Goal: Find specific page/section: Find specific page/section

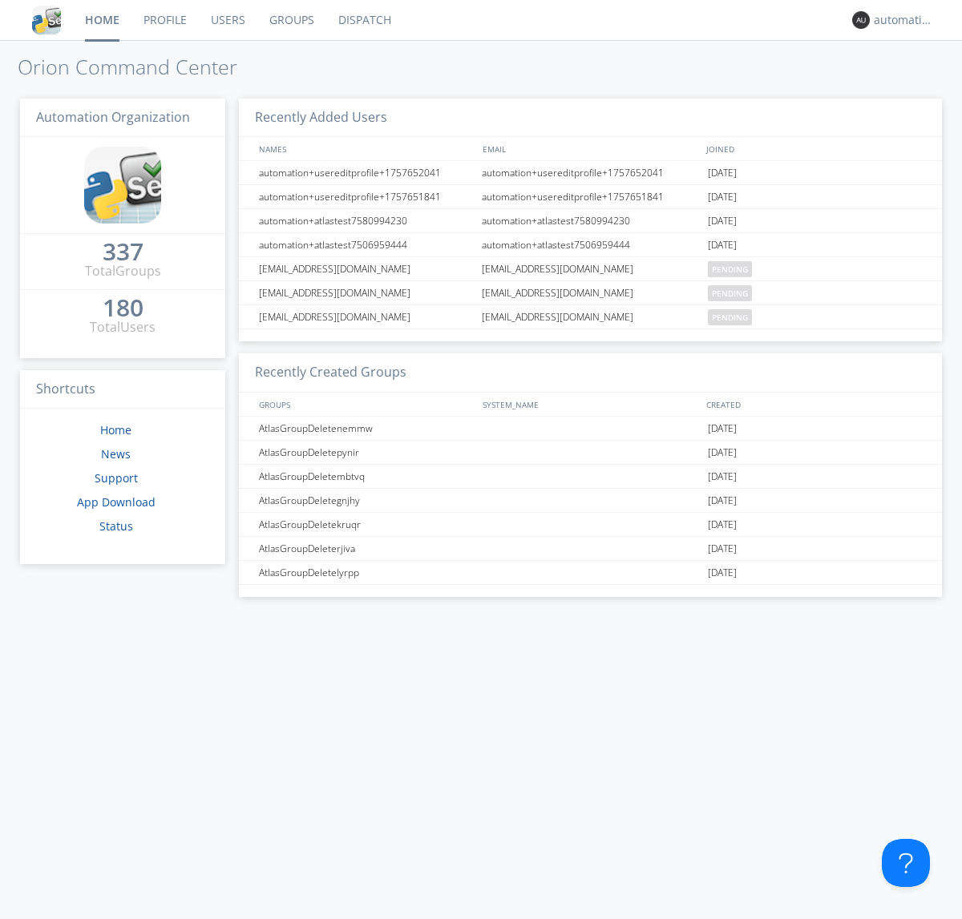
click at [363, 20] on link "Dispatch" at bounding box center [364, 20] width 77 height 40
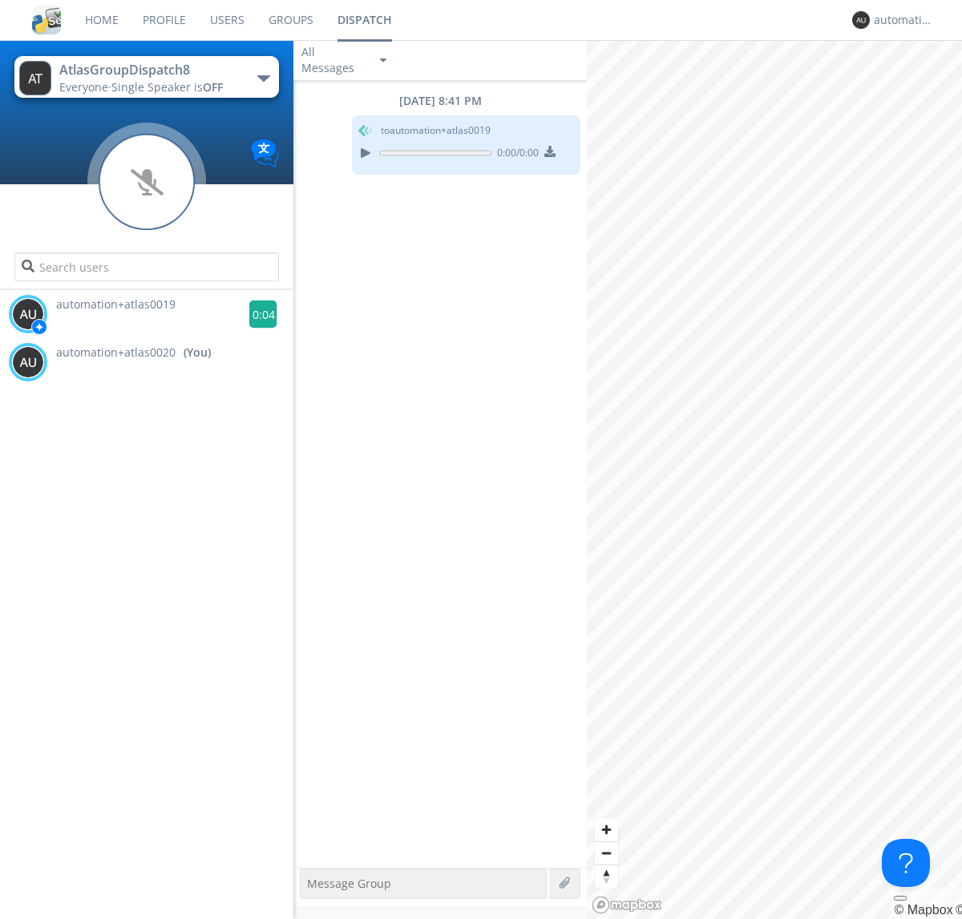
click at [256, 314] on g at bounding box center [263, 315] width 28 height 28
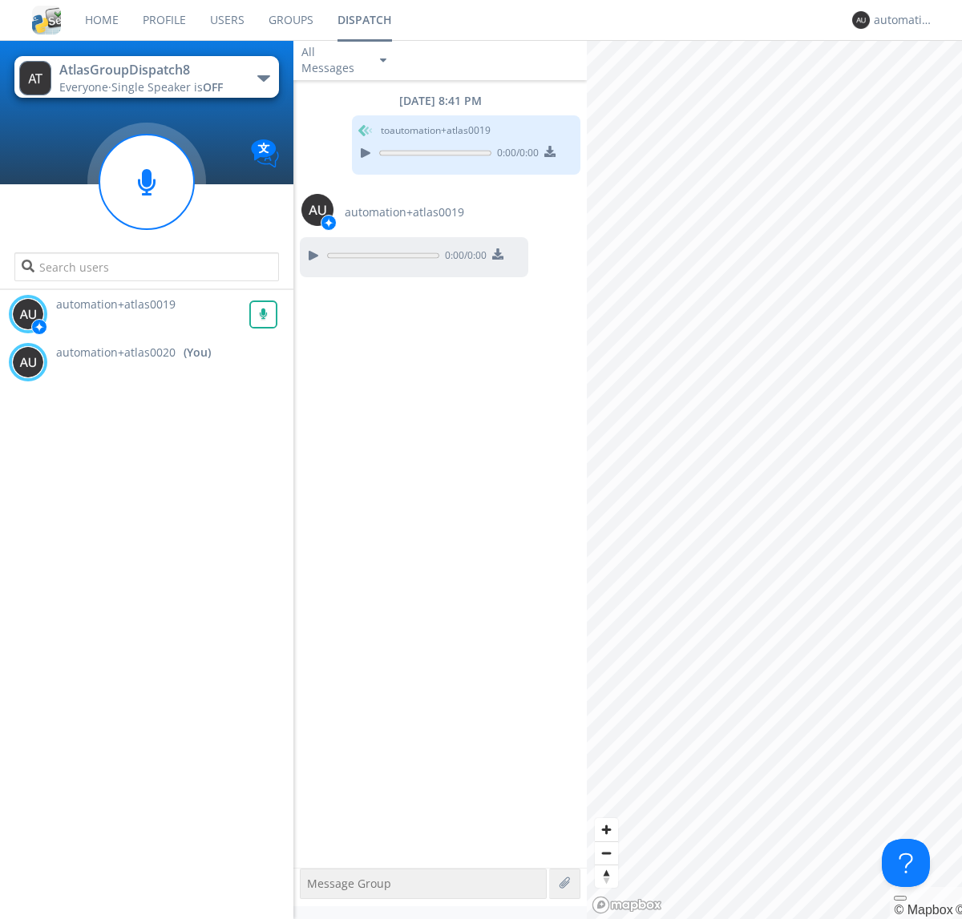
click at [345, 60] on div "All Messages" at bounding box center [333, 59] width 80 height 35
click at [345, 120] on div "Direct Only" at bounding box center [345, 120] width 104 height 27
click at [345, 60] on div "All Messages" at bounding box center [333, 59] width 80 height 35
click at [345, 147] on div "Group Only" at bounding box center [345, 147] width 104 height 27
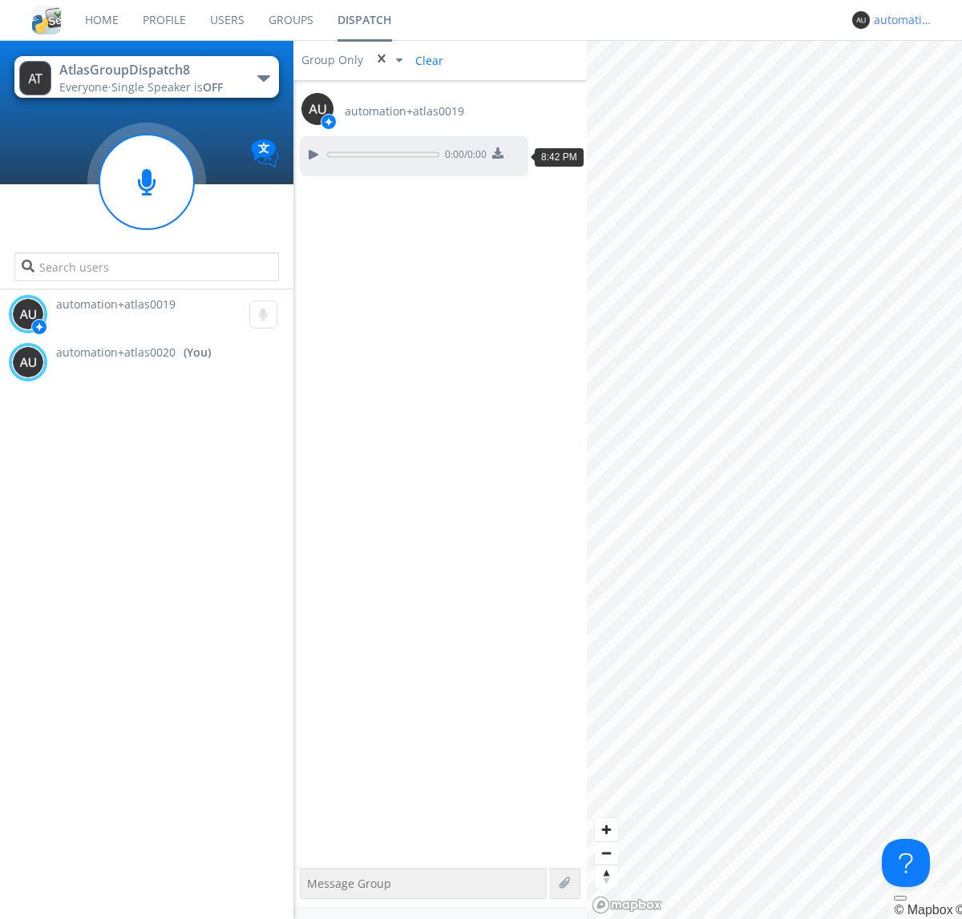
click at [899, 20] on div "automation+atlas0020" at bounding box center [904, 20] width 60 height 16
